Goal: Task Accomplishment & Management: Complete application form

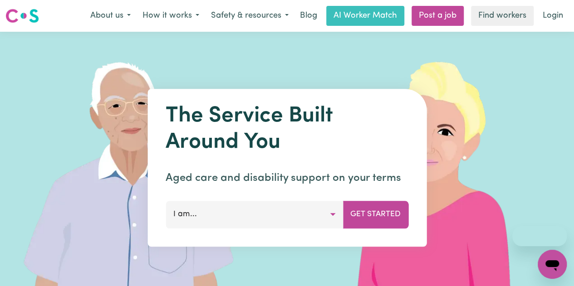
click at [280, 216] on button "I am..." at bounding box center [254, 214] width 177 height 27
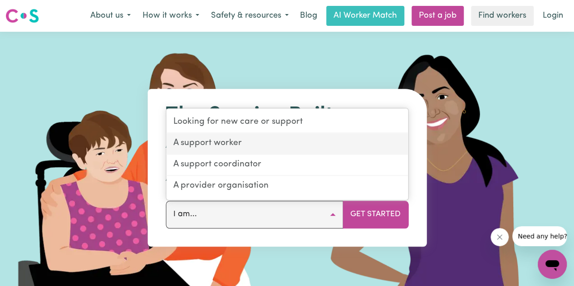
click at [234, 143] on link "A support worker" at bounding box center [287, 143] width 242 height 21
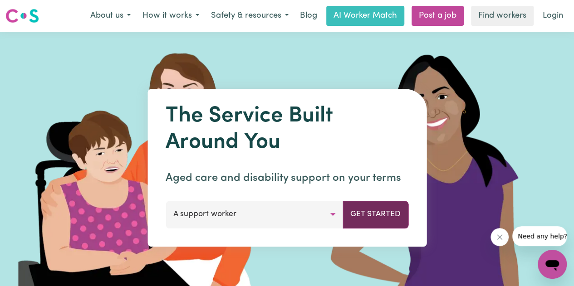
click at [367, 219] on button "Get Started" at bounding box center [375, 214] width 66 height 27
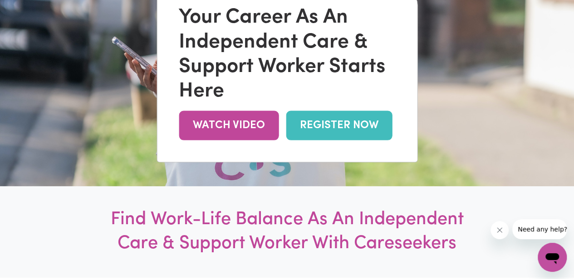
scroll to position [56, 0]
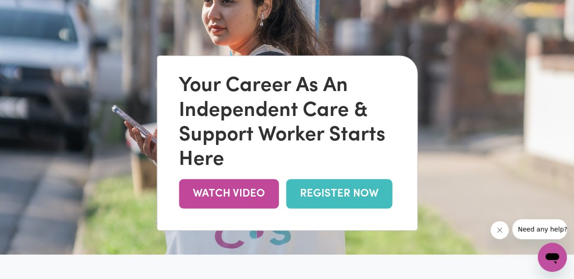
click at [305, 195] on link "REGISTER NOW" at bounding box center [339, 193] width 106 height 29
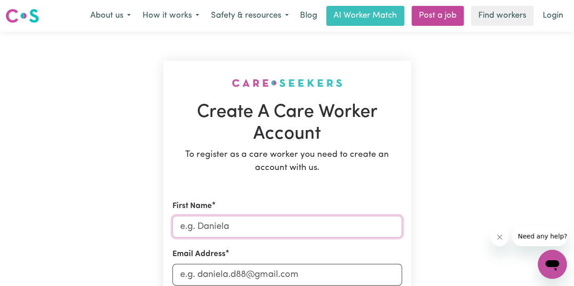
click at [192, 225] on input "First Name" at bounding box center [287, 227] width 230 height 22
click at [220, 221] on input "First Name" at bounding box center [287, 227] width 230 height 22
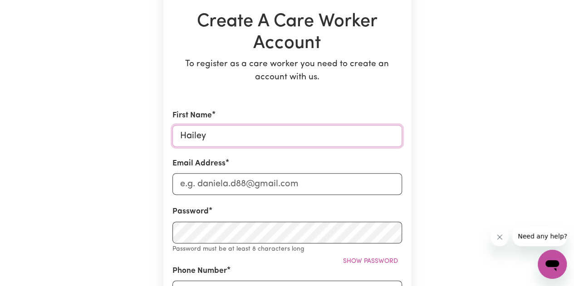
type input "Hailey"
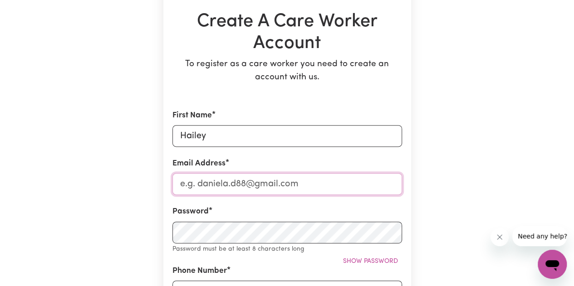
click at [204, 186] on input "Email Address" at bounding box center [287, 184] width 230 height 22
type input "haileymould77@gmail.com"
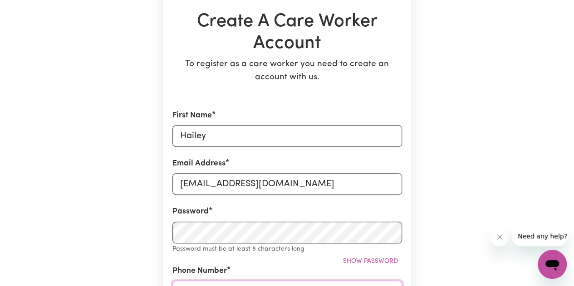
type input "0401898611"
type input "96 John Street"
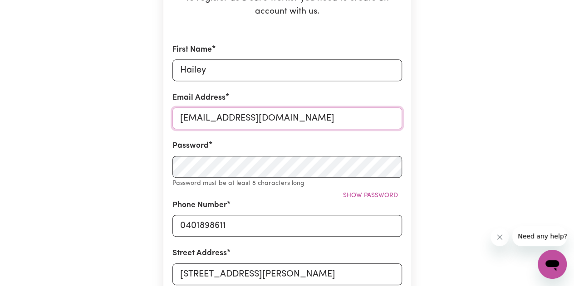
scroll to position [157, 0]
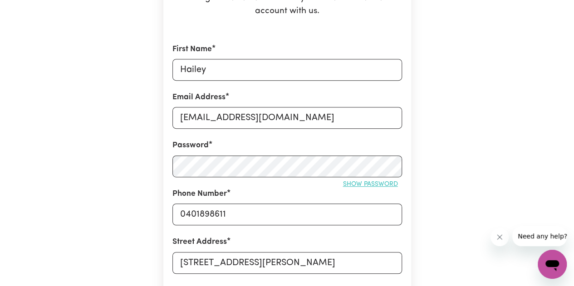
click at [361, 181] on span "Show password" at bounding box center [370, 184] width 55 height 7
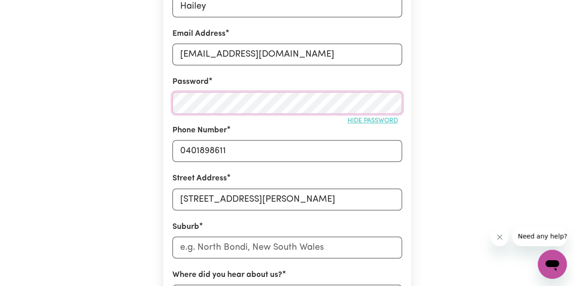
scroll to position [225, 0]
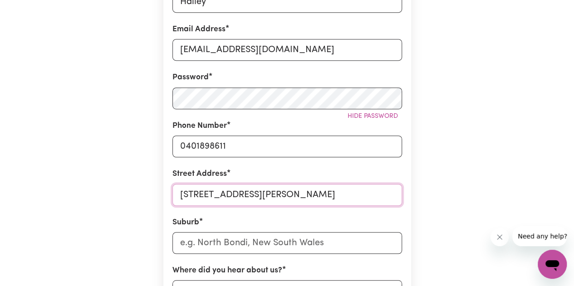
drag, startPoint x: 280, startPoint y: 190, endPoint x: 127, endPoint y: 196, distance: 153.4
click at [127, 196] on div "Create A Care Worker Account To register as a care worker you need to create an…" at bounding box center [287, 150] width 517 height 686
type input "9"
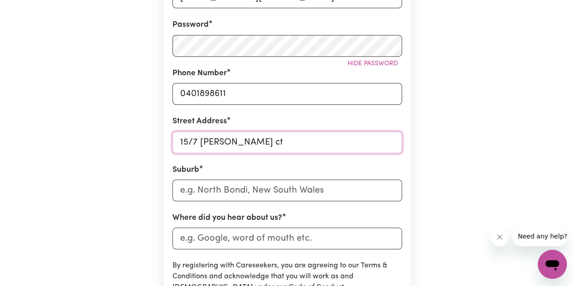
scroll to position [286, 0]
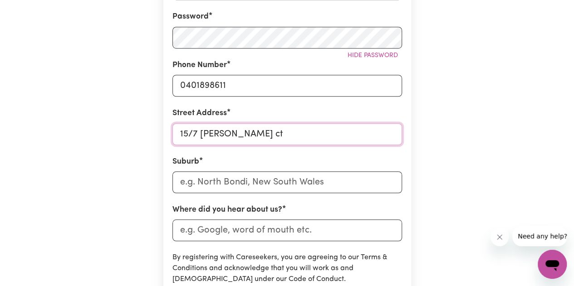
type input "15/7 eveline ct"
click at [222, 174] on input "text" at bounding box center [287, 182] width 230 height 22
type input "t"
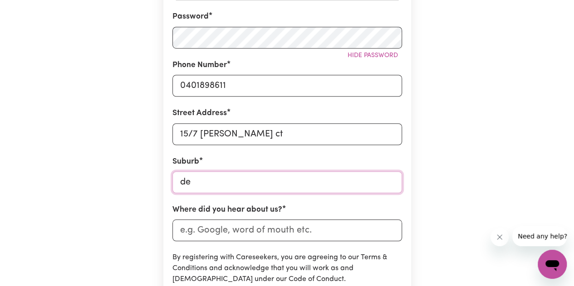
type input "d"
type input "Dev"
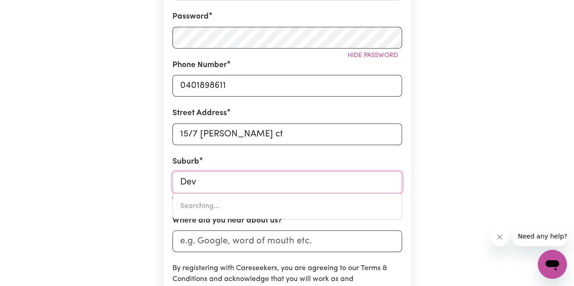
type input "DevENISH, Victoria, 3726"
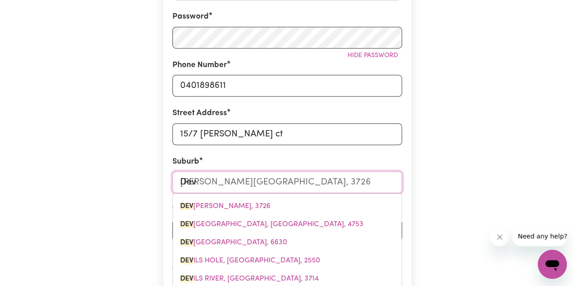
type input "Devo"
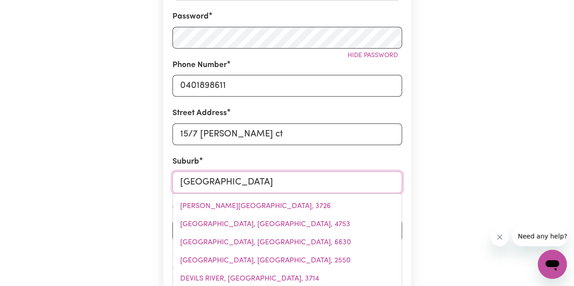
type input "Devonp"
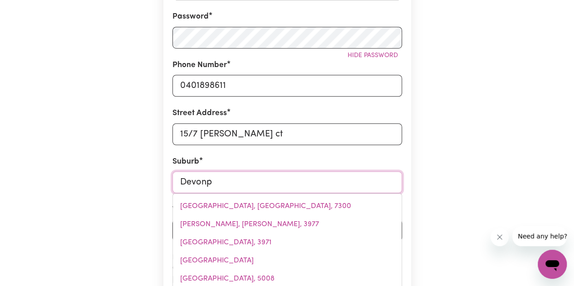
type input "DevonpORT, Tasmania, 7310"
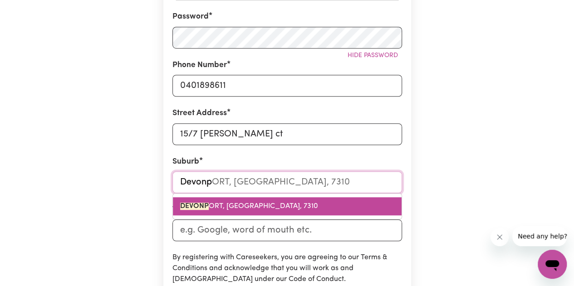
click at [230, 206] on span "DEVONP ORT, Tasmania, 7310" at bounding box center [249, 206] width 138 height 7
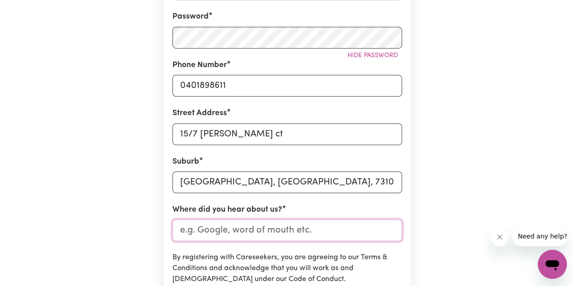
click at [214, 233] on input "Where did you hear about us?" at bounding box center [287, 231] width 230 height 22
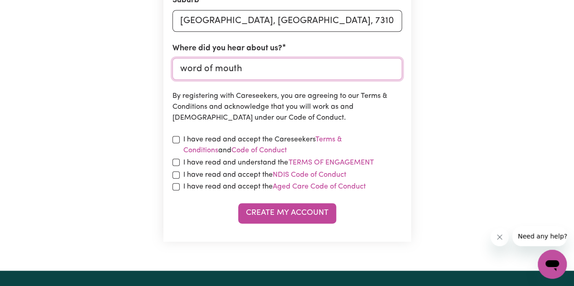
scroll to position [448, 0]
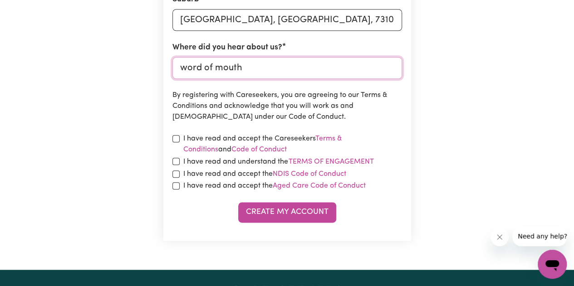
type input "word of mouth"
click at [179, 141] on div "I have read and accept the Careseekers Terms & Conditions and Code of Conduct" at bounding box center [287, 144] width 230 height 22
click at [175, 166] on div "I have read and understand the Terms of Engagement" at bounding box center [287, 162] width 230 height 12
click at [175, 162] on input "checkbox" at bounding box center [175, 161] width 7 height 7
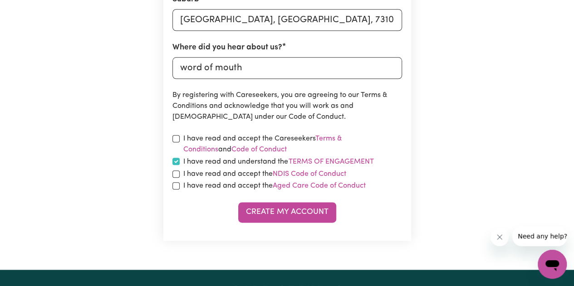
checkbox input "true"
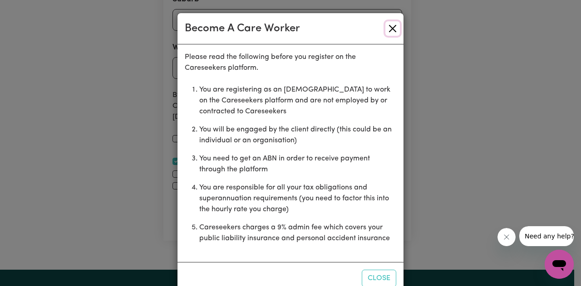
click at [385, 29] on button "Close" at bounding box center [392, 28] width 15 height 15
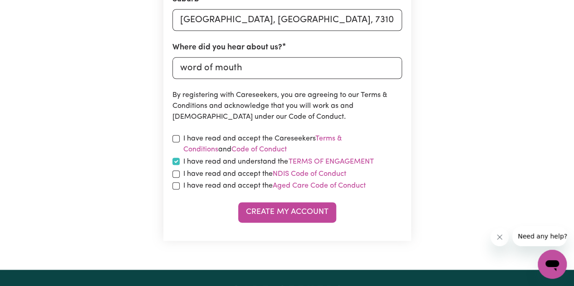
click at [180, 137] on div "I have read and accept the Careseekers Terms & Conditions and Code of Conduct" at bounding box center [287, 144] width 230 height 22
click at [178, 137] on input "checkbox" at bounding box center [175, 138] width 7 height 7
checkbox input "true"
click at [175, 173] on input "checkbox" at bounding box center [175, 174] width 7 height 7
checkbox input "true"
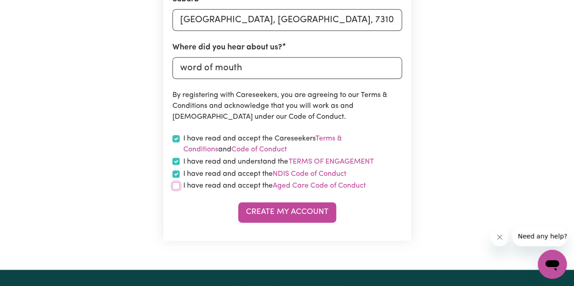
click at [174, 186] on input "checkbox" at bounding box center [175, 185] width 7 height 7
checkbox input "true"
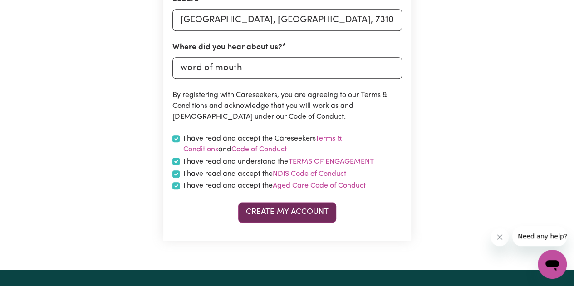
click at [275, 217] on button "Create My Account" at bounding box center [287, 212] width 98 height 20
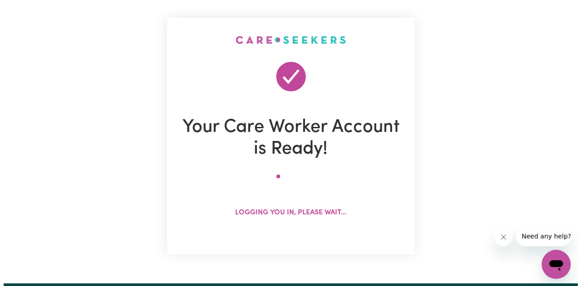
scroll to position [44, 0]
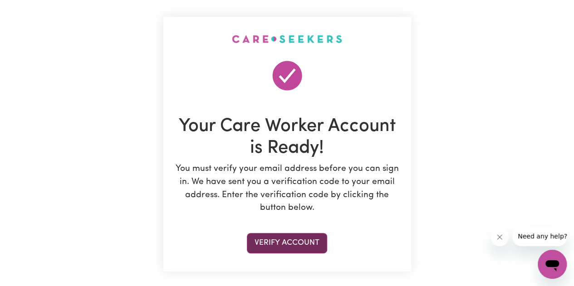
click at [297, 236] on button "Verify Account" at bounding box center [287, 243] width 80 height 20
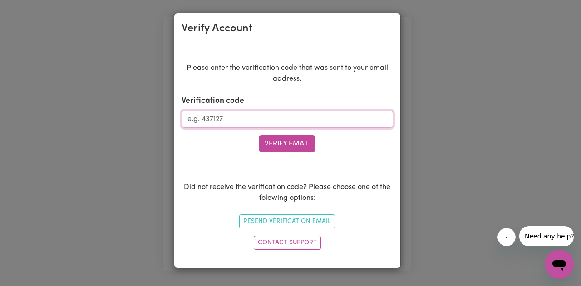
click at [253, 117] on input "Verification code" at bounding box center [286, 119] width 211 height 17
paste input "614292"
type input "614292"
click at [274, 140] on button "Verify Email" at bounding box center [287, 143] width 57 height 17
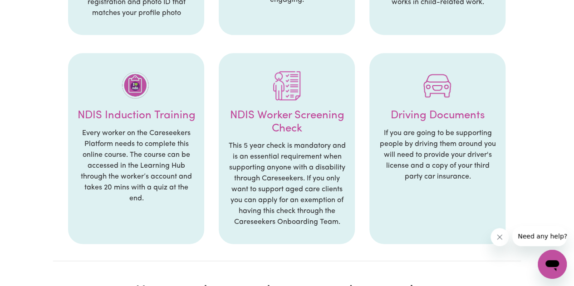
scroll to position [500, 0]
